Goal: Contribute content: Add original content to the website for others to see

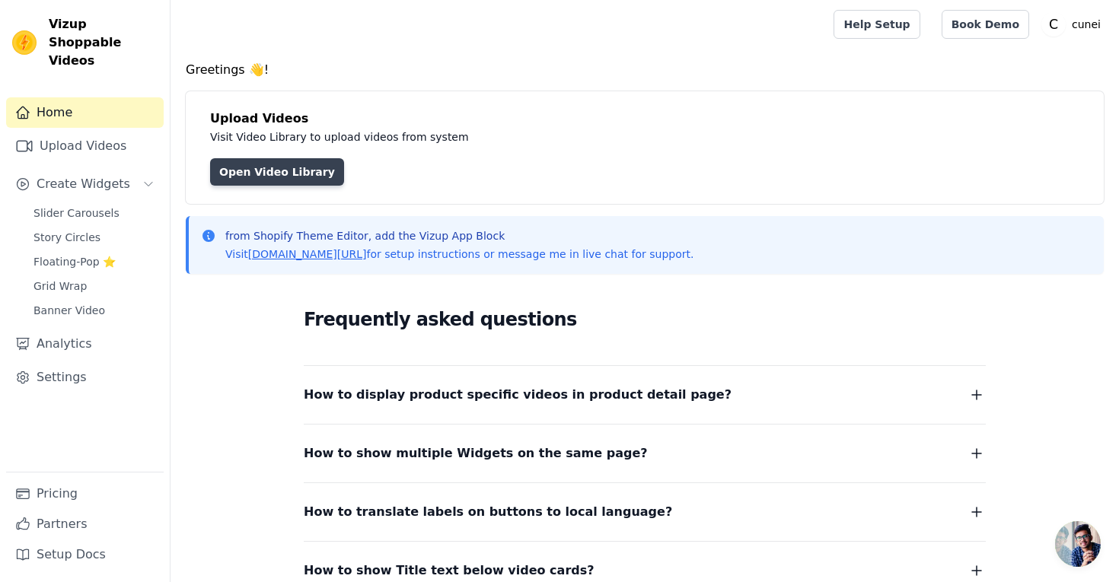
click at [269, 174] on link "Open Video Library" at bounding box center [277, 171] width 134 height 27
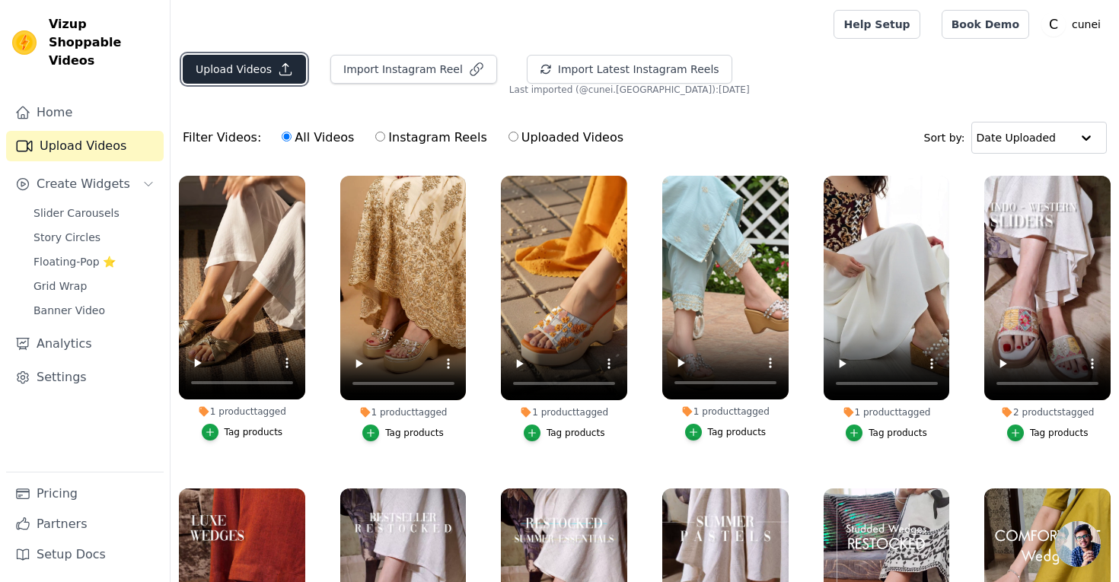
click at [261, 65] on button "Upload Videos" at bounding box center [244, 69] width 123 height 29
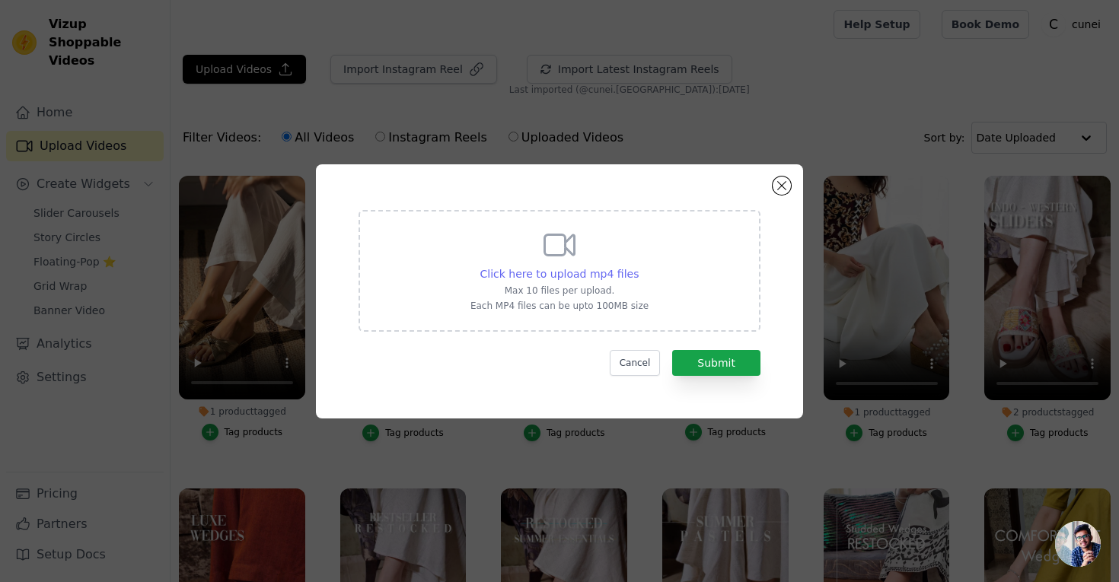
click at [568, 275] on span "Click here to upload mp4 files" at bounding box center [559, 274] width 159 height 12
click at [638, 266] on input "Click here to upload mp4 files Max 10 files per upload. Each MP4 files can be u…" at bounding box center [638, 266] width 1 height 1
type input "C:\fakepath\golden-greco-sandals-video-77df8aa2.mp4"
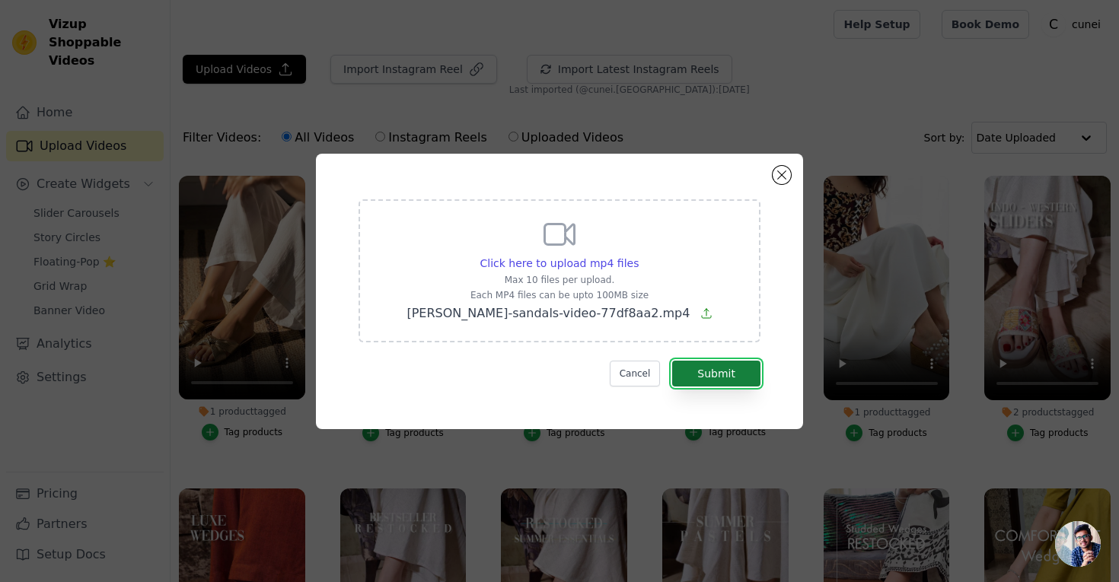
click at [693, 382] on button "Submit" at bounding box center [716, 374] width 88 height 26
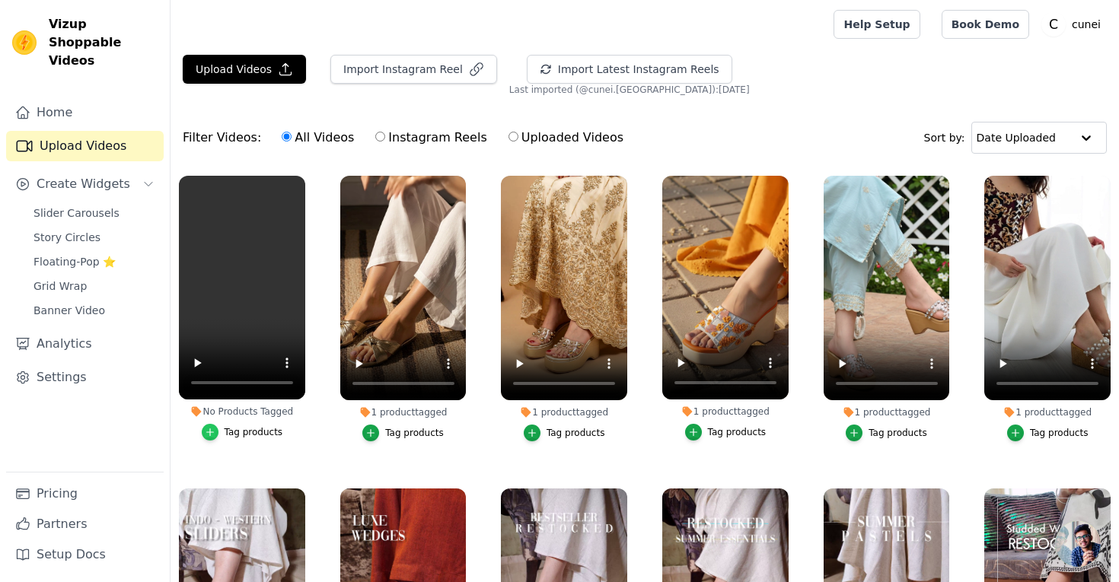
click at [209, 433] on icon "button" at bounding box center [210, 432] width 11 height 11
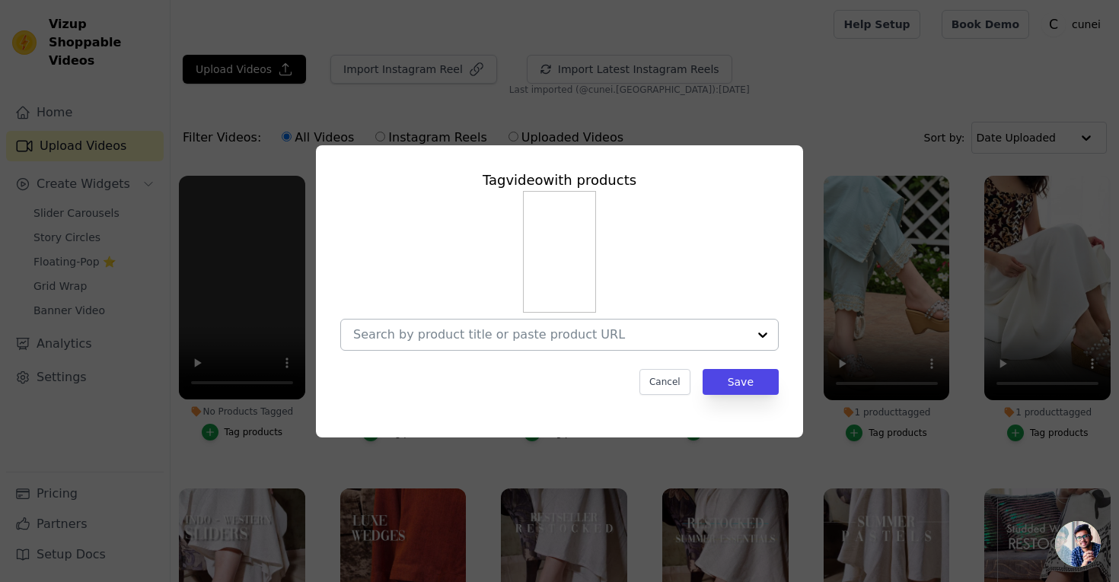
click at [430, 333] on input "No Products Tagged Tag video with products Cancel Save Tag products" at bounding box center [550, 334] width 394 height 14
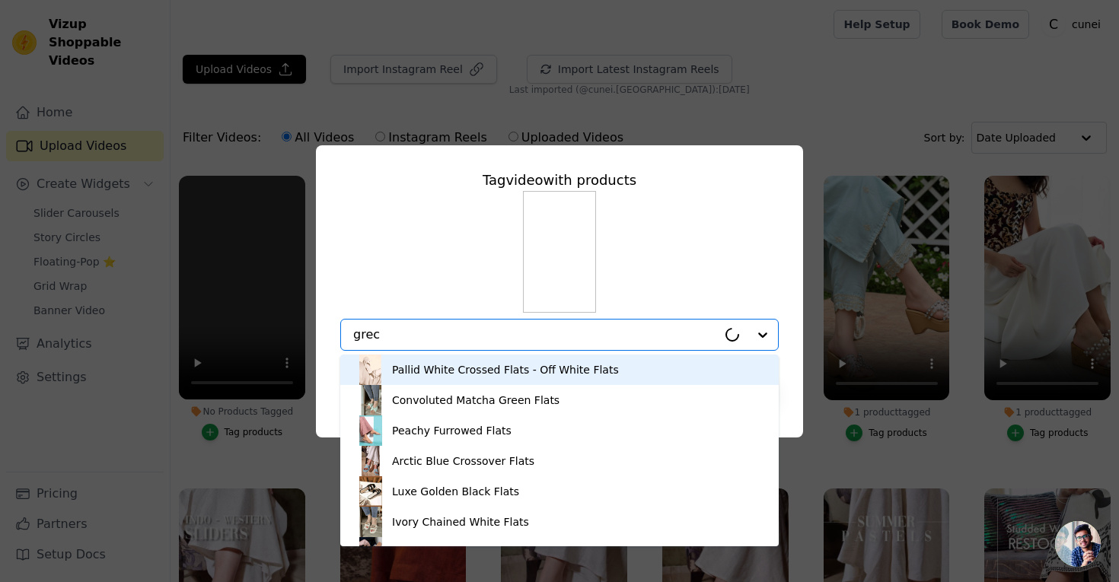
type input "[PERSON_NAME]"
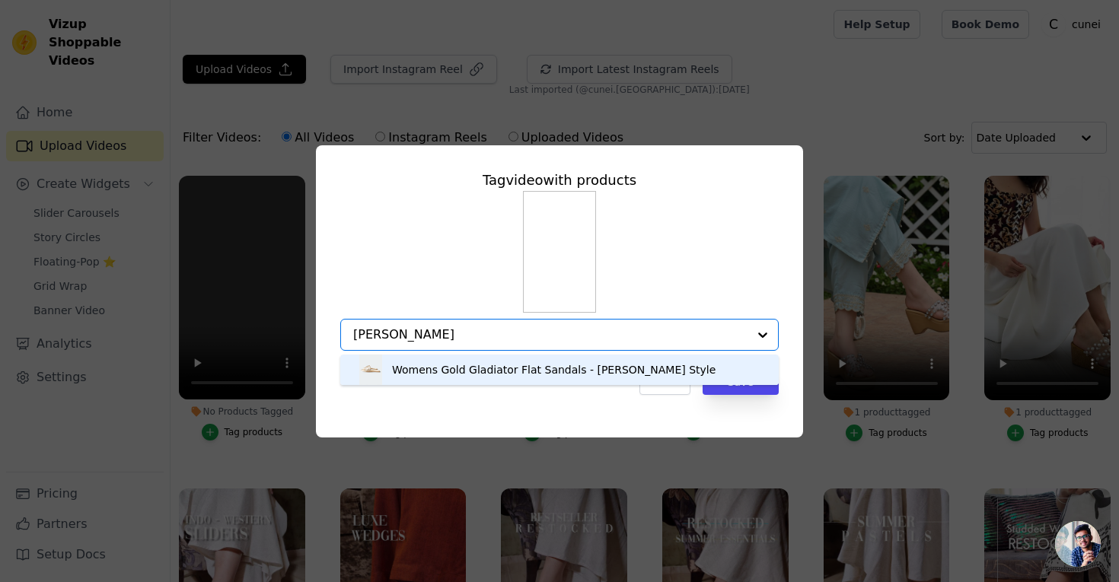
click at [484, 369] on div "Womens Gold Gladiator Flat Sandals - [PERSON_NAME] Style" at bounding box center [553, 369] width 323 height 15
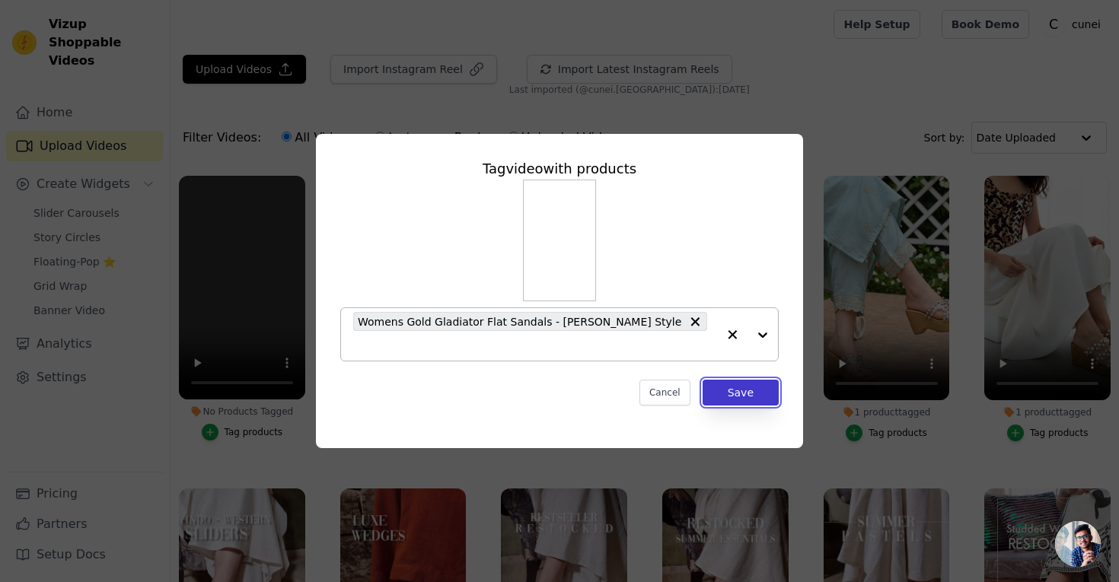
click at [740, 384] on button "Save" at bounding box center [740, 393] width 76 height 26
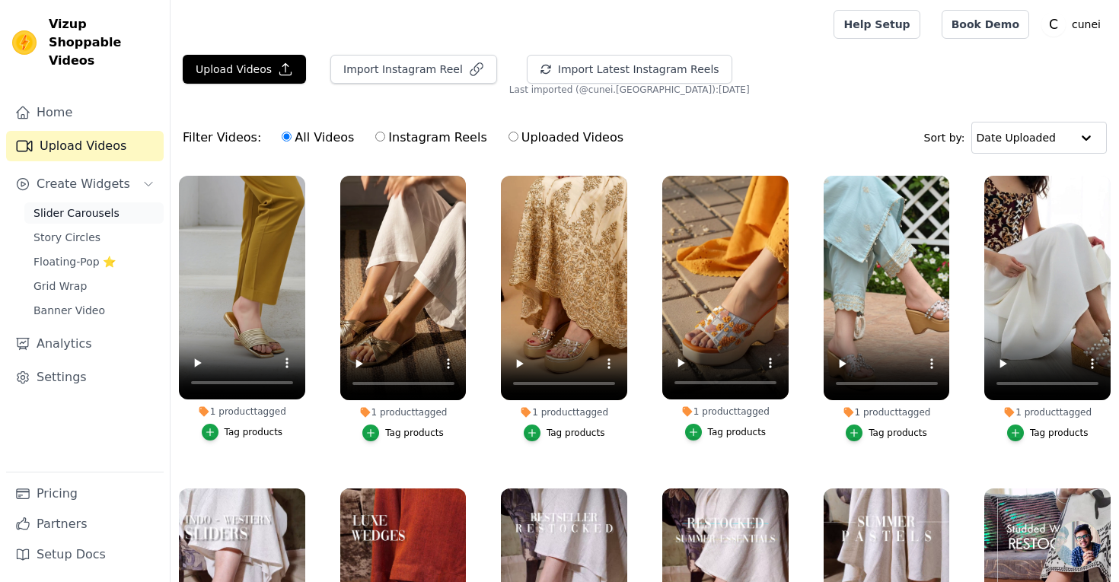
click at [68, 205] on span "Slider Carousels" at bounding box center [76, 212] width 86 height 15
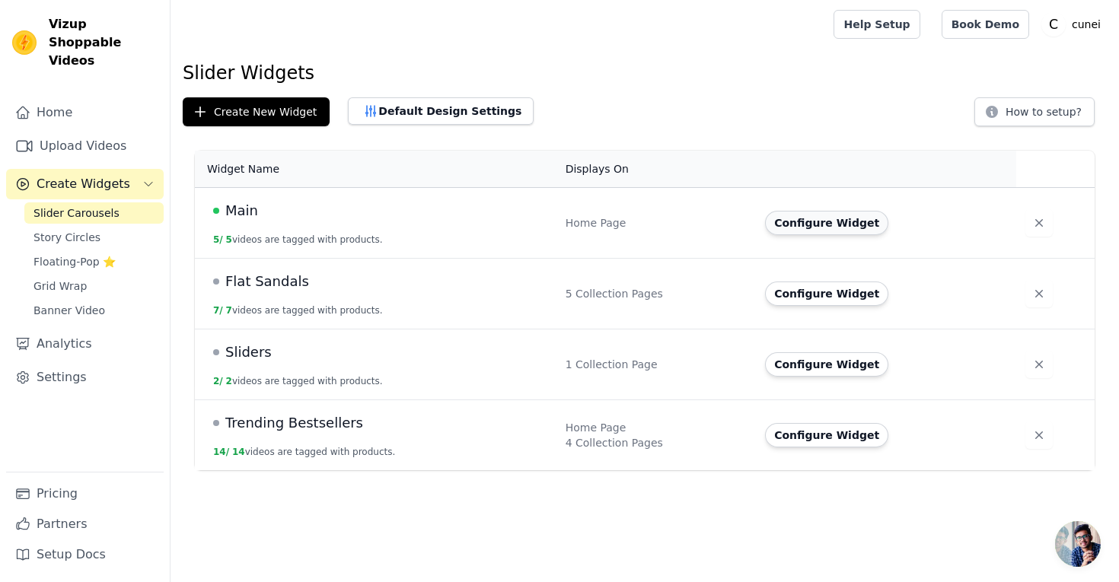
click at [855, 224] on button "Configure Widget" at bounding box center [826, 223] width 123 height 24
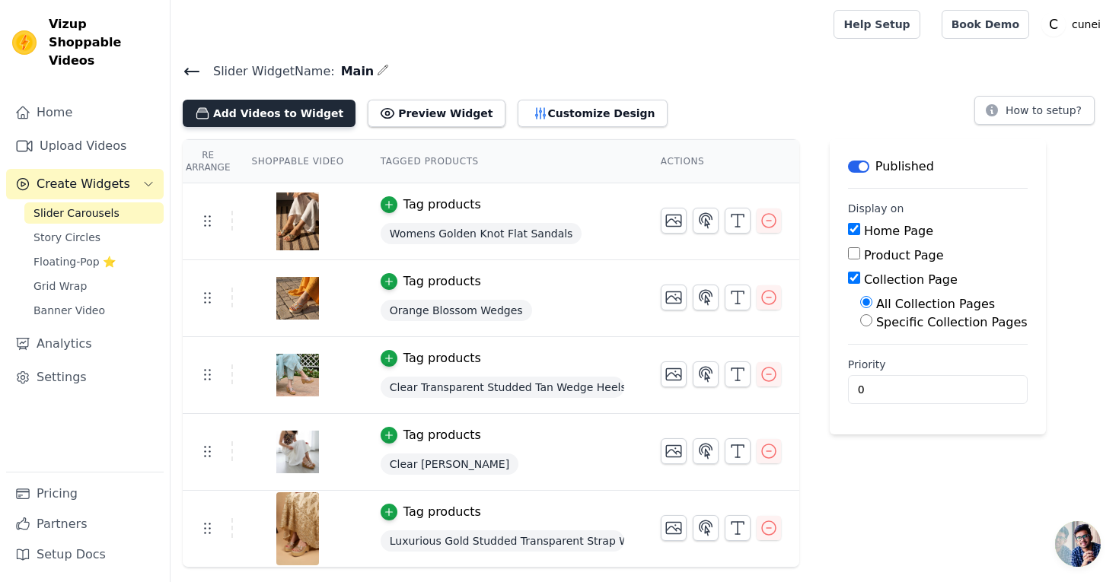
click at [264, 115] on button "Add Videos to Widget" at bounding box center [269, 113] width 173 height 27
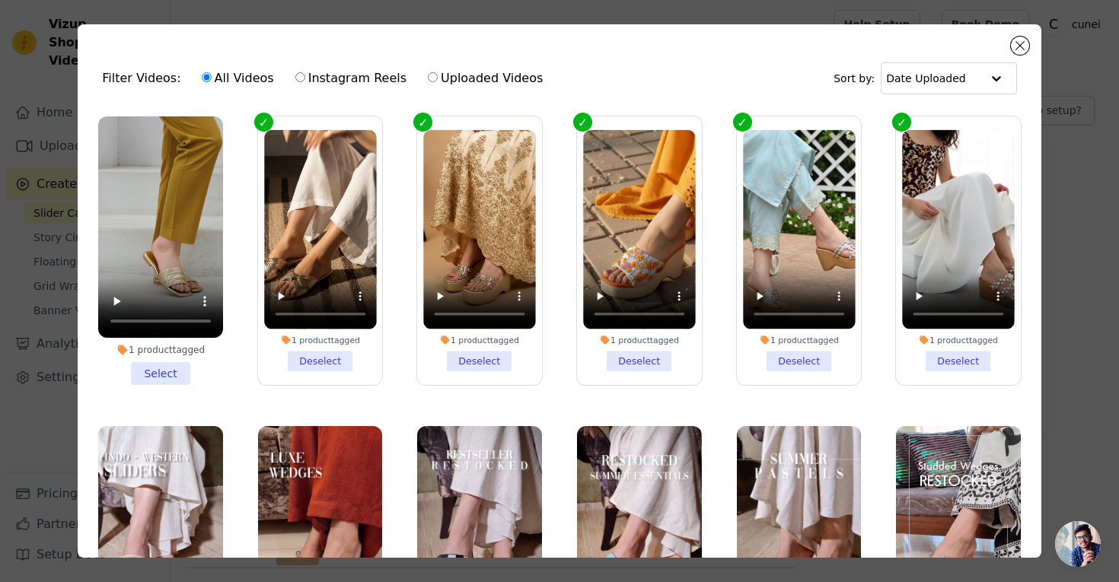
click at [161, 374] on li "1 product tagged Select" at bounding box center [160, 250] width 125 height 269
click at [0, 0] on input "1 product tagged Select" at bounding box center [0, 0] width 0 height 0
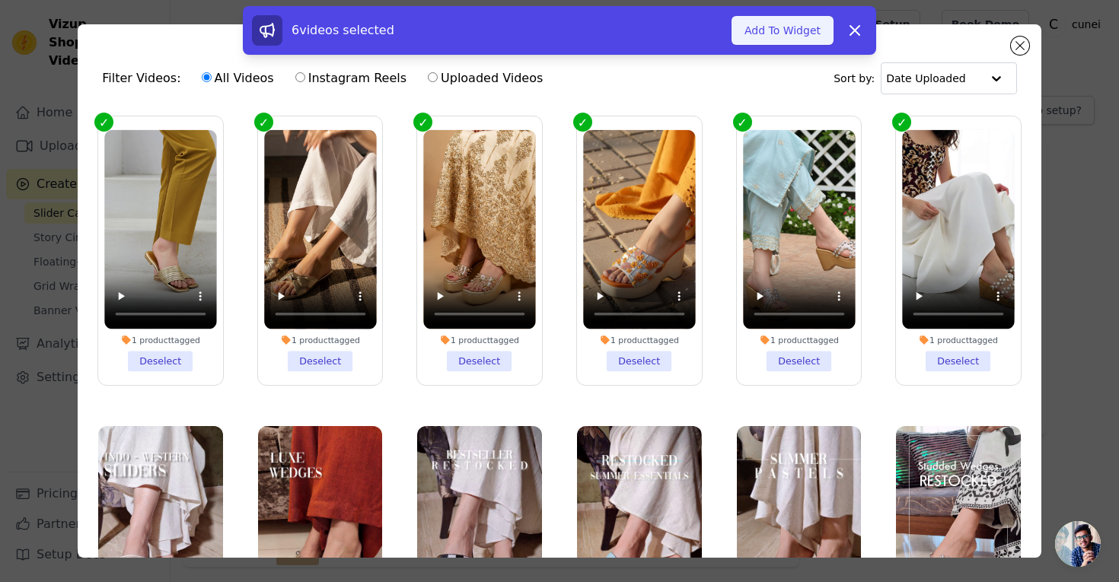
click at [783, 40] on button "Add To Widget" at bounding box center [782, 30] width 102 height 29
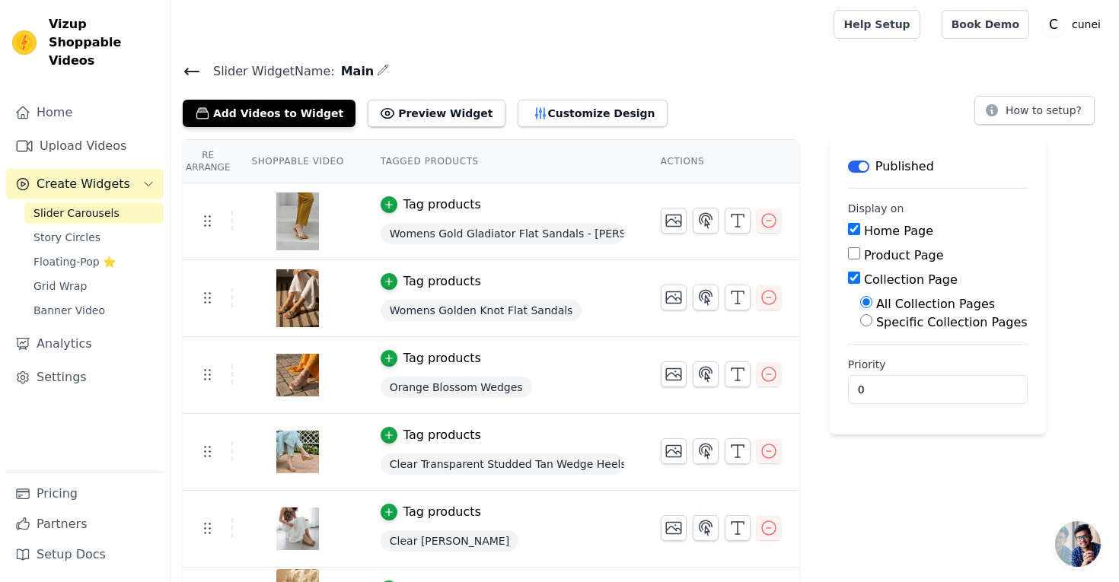
click at [185, 67] on icon at bounding box center [192, 71] width 18 height 18
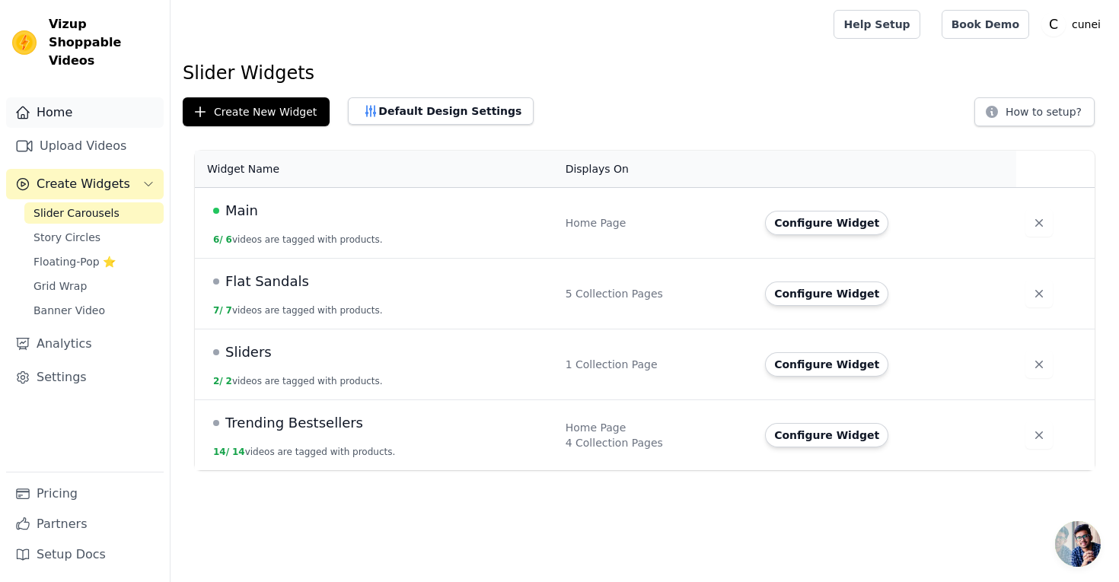
click at [67, 101] on link "Home" at bounding box center [85, 112] width 158 height 30
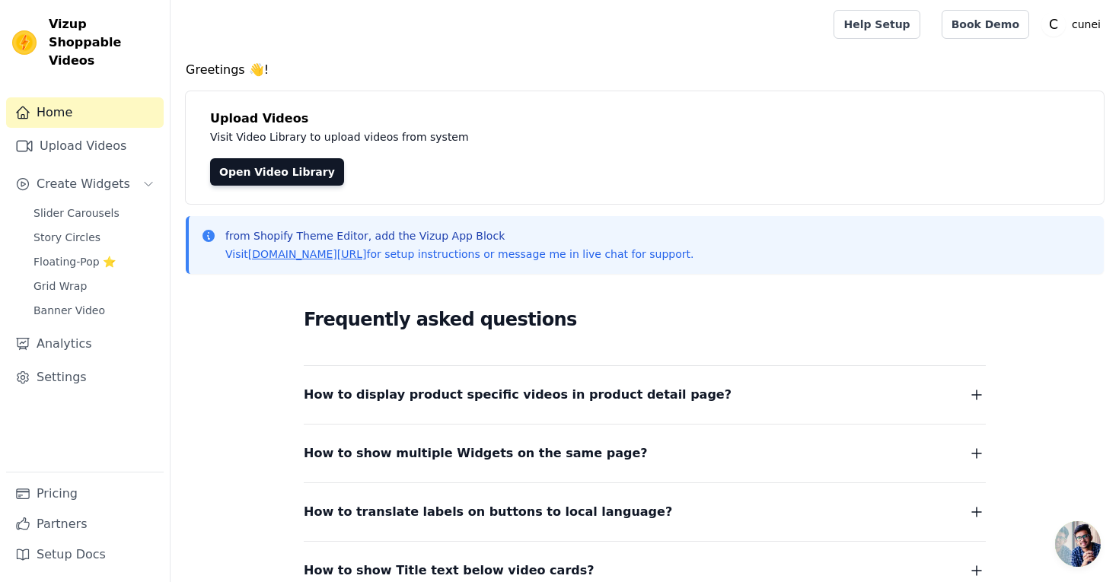
click at [181, 148] on div "Greetings 👋! Upload Videos Visit Video Library to upload videos from system Ope…" at bounding box center [644, 393] width 948 height 664
click at [100, 205] on span "Slider Carousels" at bounding box center [76, 212] width 86 height 15
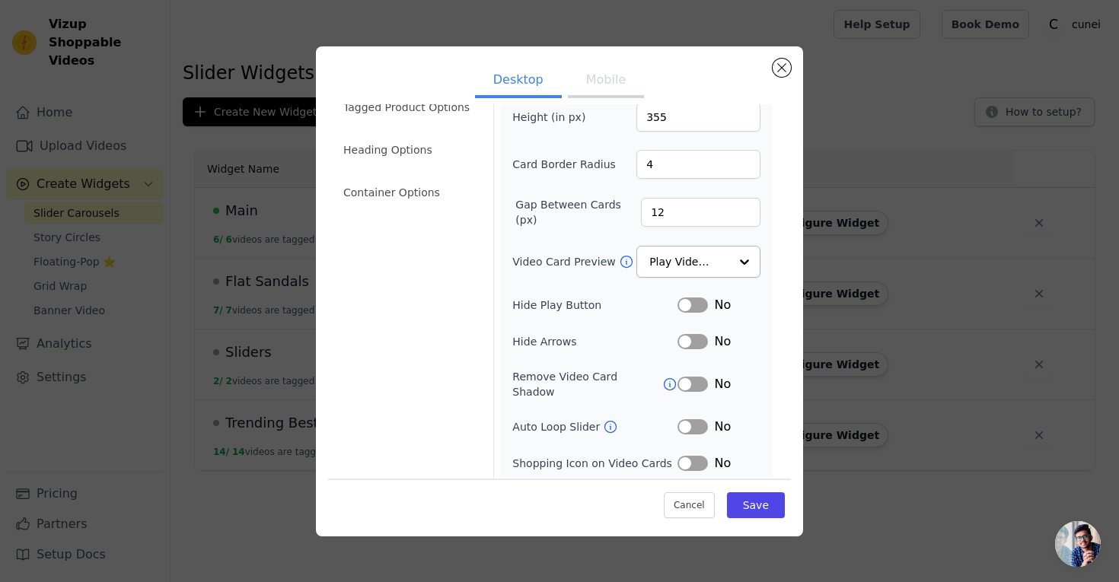
scroll to position [132, 0]
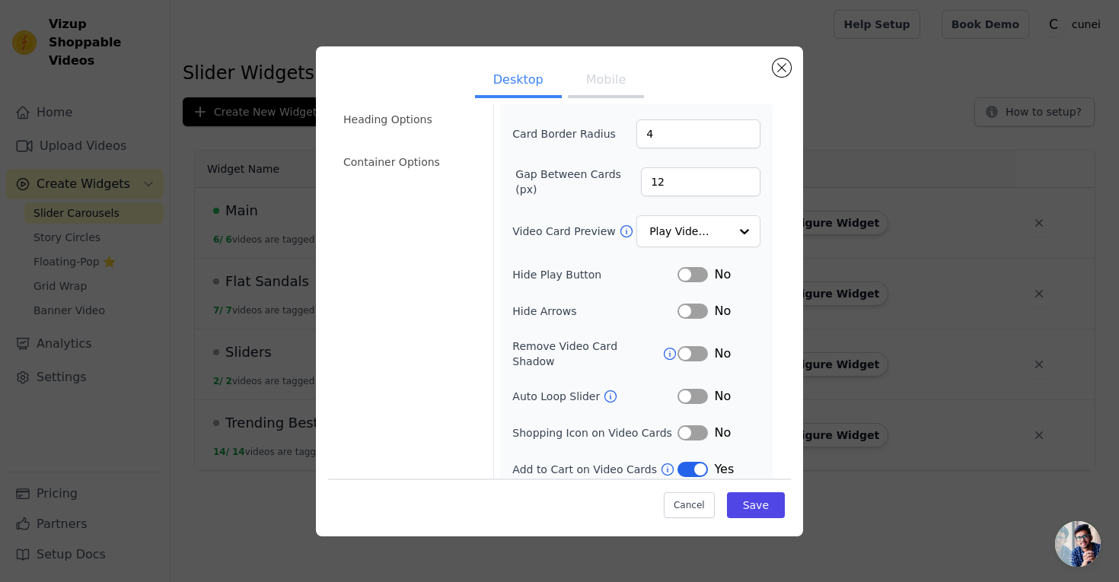
click at [697, 462] on button "Label" at bounding box center [692, 469] width 30 height 15
click at [758, 503] on button "Save" at bounding box center [756, 505] width 58 height 26
